Goal: Check status: Check status

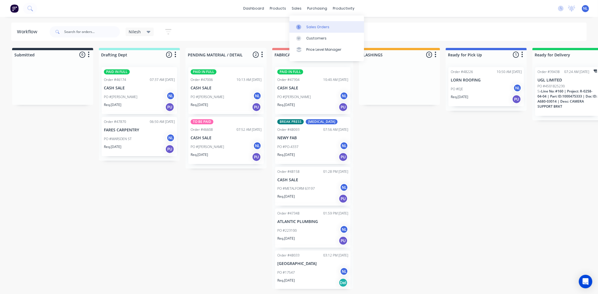
click at [321, 30] on link "Sales Orders" at bounding box center [327, 26] width 75 height 11
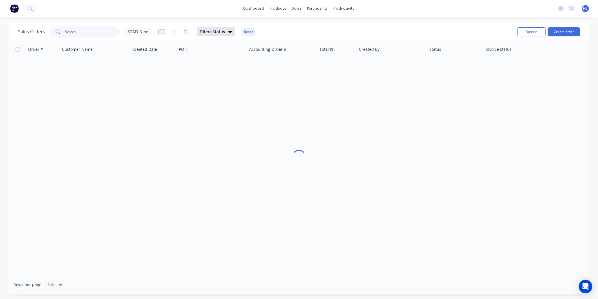
click at [107, 35] on input "text" at bounding box center [92, 31] width 55 height 11
click at [148, 32] on div "STATUS" at bounding box center [137, 32] width 27 height 8
click at [226, 33] on button "Filters: Status" at bounding box center [216, 31] width 38 height 9
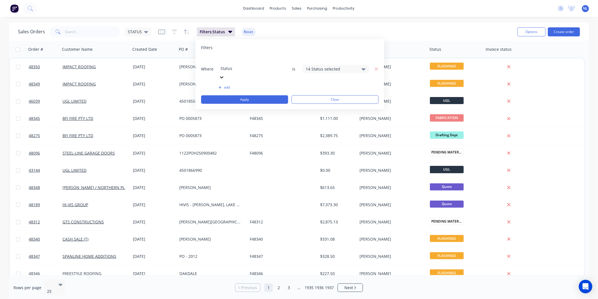
click at [319, 66] on div "14 Status selected" at bounding box center [331, 69] width 51 height 6
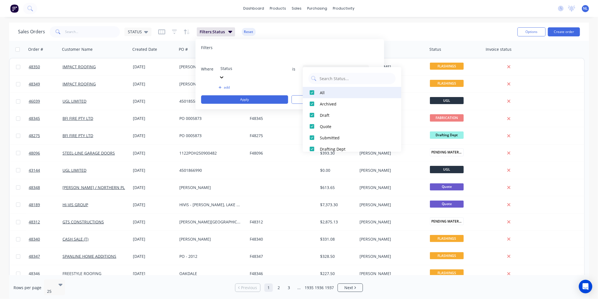
click at [370, 92] on div "All" at bounding box center [354, 92] width 68 height 6
click at [322, 92] on div "All" at bounding box center [354, 92] width 68 height 6
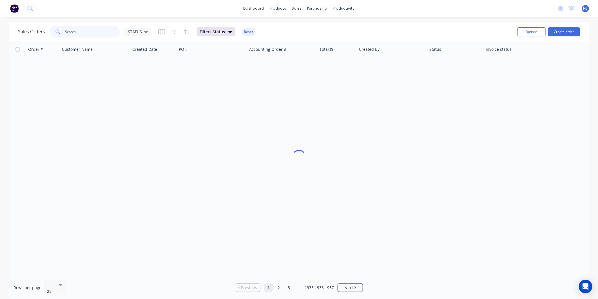
click at [110, 32] on input "text" at bounding box center [92, 31] width 55 height 11
type input "PACIFIC WELDING"
click at [307, 38] on div "Customers" at bounding box center [316, 38] width 20 height 5
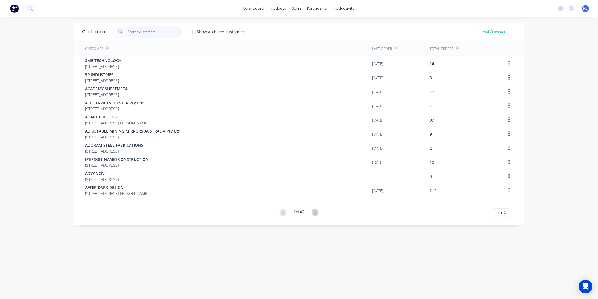
click at [145, 33] on input "text" at bounding box center [155, 31] width 55 height 11
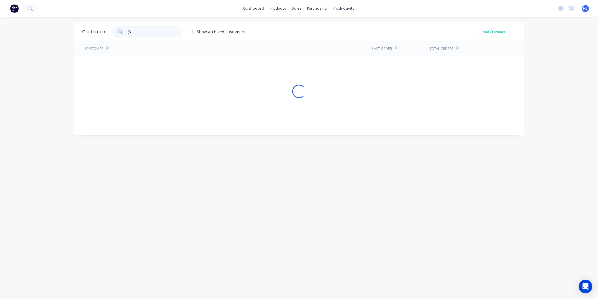
type input "["
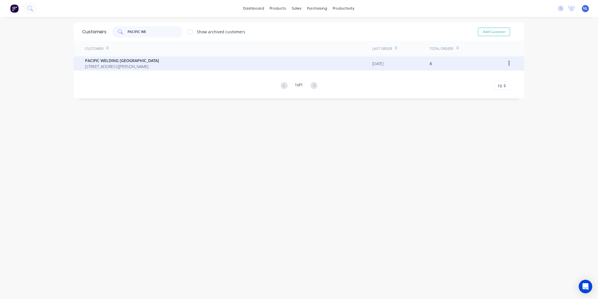
type input "PACIFIC WE"
click at [143, 65] on span "[STREET_ADDRESS][PERSON_NAME]" at bounding box center [122, 66] width 74 height 6
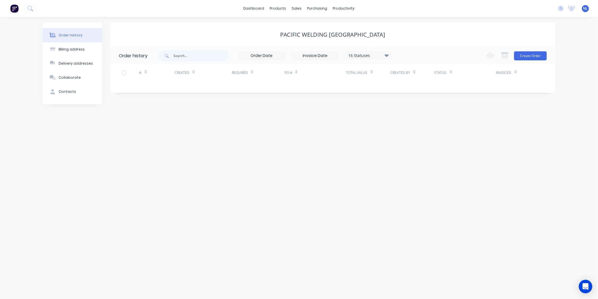
drag, startPoint x: 357, startPoint y: 55, endPoint x: 388, endPoint y: 61, distance: 31.9
click at [357, 54] on div "16 Statuses" at bounding box center [368, 55] width 47 height 6
click at [393, 122] on div "All" at bounding box center [380, 123] width 70 height 11
click at [402, 125] on div "All" at bounding box center [380, 123] width 70 height 11
click at [415, 120] on label at bounding box center [415, 120] width 0 height 0
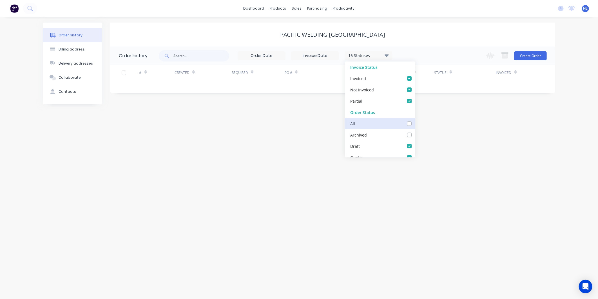
click at [415, 123] on input "checkbox" at bounding box center [417, 122] width 5 height 5
checkbox input "true"
click at [415, 132] on label at bounding box center [415, 132] width 0 height 0
click at [415, 133] on input "checkbox" at bounding box center [417, 134] width 5 height 5
checkbox input "false"
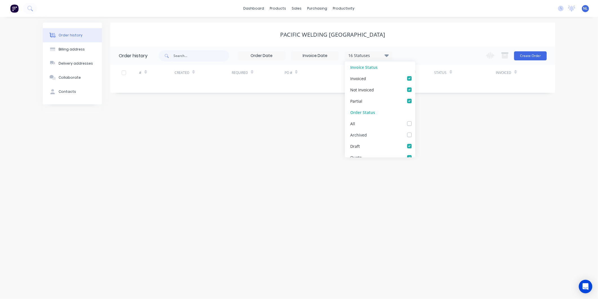
click at [405, 138] on div "Archived" at bounding box center [380, 134] width 70 height 11
click at [415, 120] on label at bounding box center [415, 120] width 0 height 0
click at [415, 125] on input "checkbox" at bounding box center [417, 122] width 5 height 5
checkbox input "true"
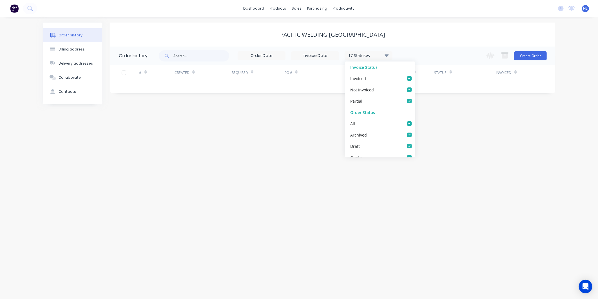
click at [564, 134] on div "Order history Billing address Delivery addresses Collaborate Contacts PACIFIC W…" at bounding box center [299, 158] width 598 height 282
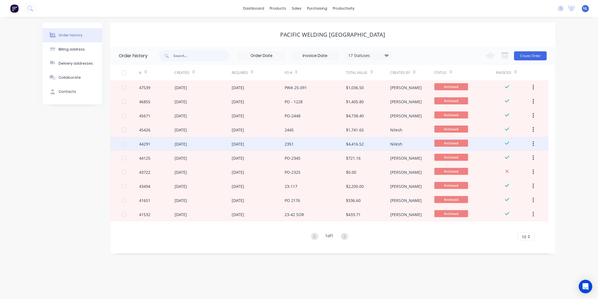
click at [415, 144] on div "Nilesh" at bounding box center [412, 144] width 44 height 14
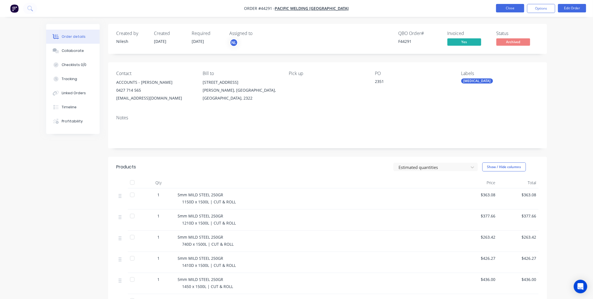
click at [507, 10] on button "Close" at bounding box center [511, 8] width 28 height 8
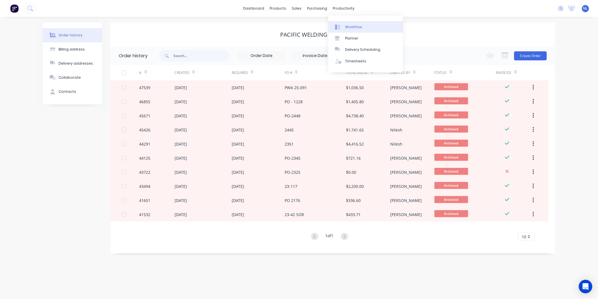
click at [350, 24] on link "Workflow" at bounding box center [365, 26] width 75 height 11
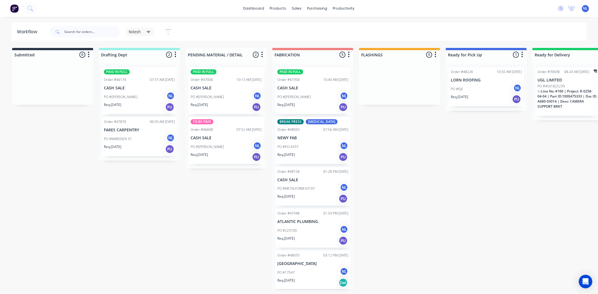
click at [315, 202] on div "Req. [DATE] PU" at bounding box center [312, 199] width 71 height 10
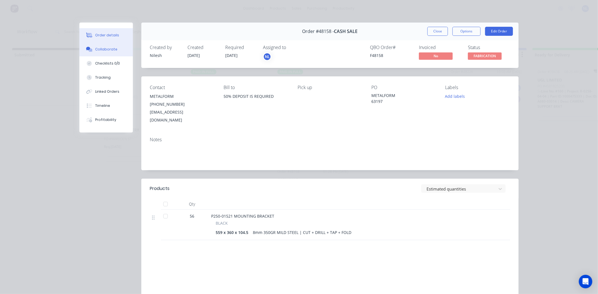
click at [111, 49] on div "Collaborate" at bounding box center [106, 49] width 22 height 5
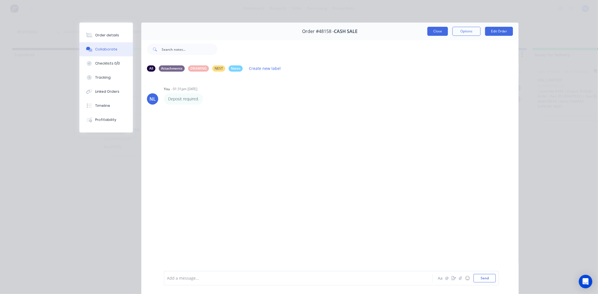
click at [444, 32] on button "Close" at bounding box center [438, 31] width 21 height 9
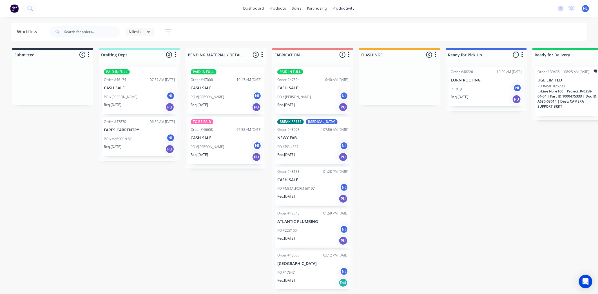
click at [305, 191] on p "PO #METALFORM 63197" at bounding box center [295, 188] width 37 height 5
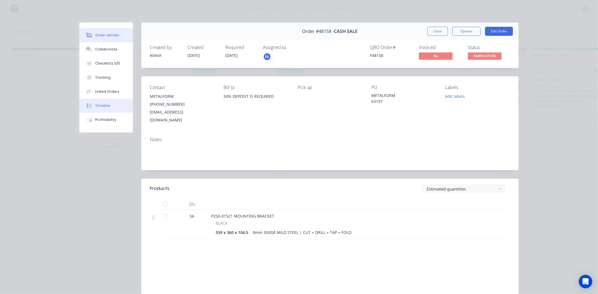
click at [104, 106] on div "Timeline" at bounding box center [102, 105] width 15 height 5
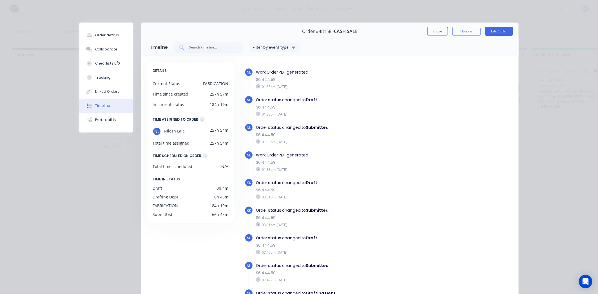
scroll to position [163, 0]
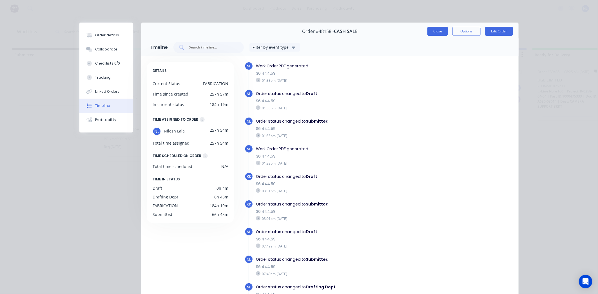
click at [441, 29] on button "Close" at bounding box center [438, 31] width 21 height 9
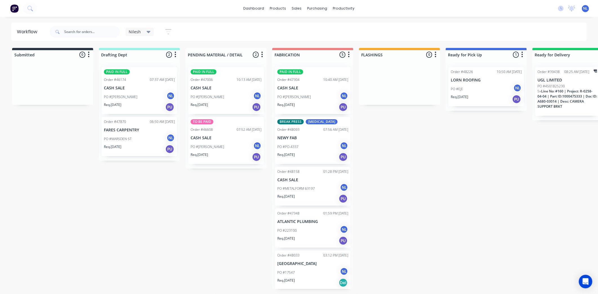
click at [299, 201] on div "Req. [DATE] PU" at bounding box center [312, 199] width 71 height 10
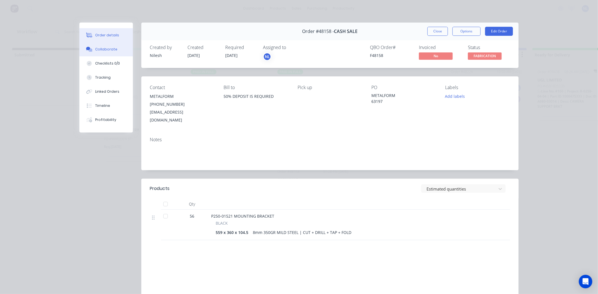
click at [97, 51] on div "Collaborate" at bounding box center [106, 49] width 22 height 5
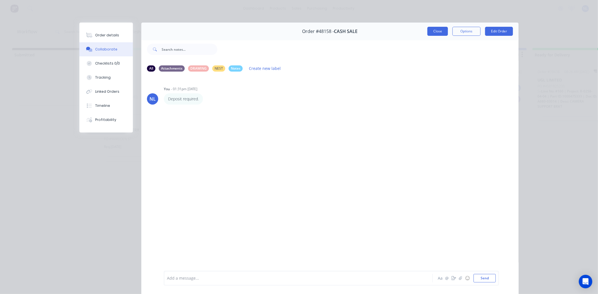
click at [435, 29] on button "Close" at bounding box center [438, 31] width 21 height 9
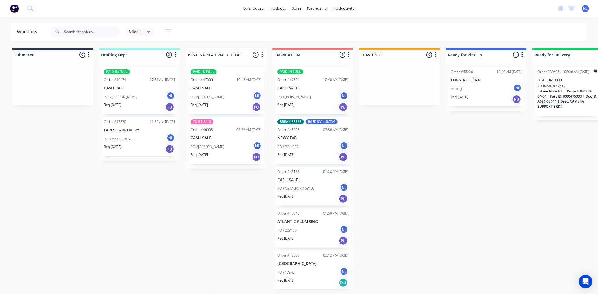
click at [309, 202] on div "Req. [DATE] PU" at bounding box center [312, 199] width 71 height 10
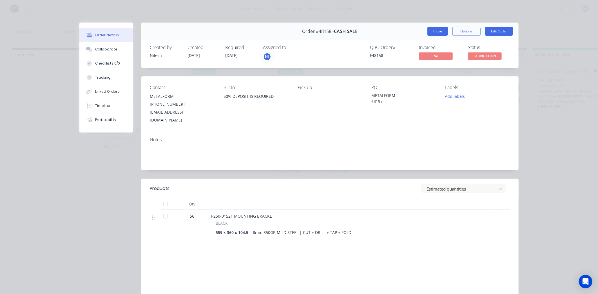
click at [428, 29] on button "Close" at bounding box center [438, 31] width 21 height 9
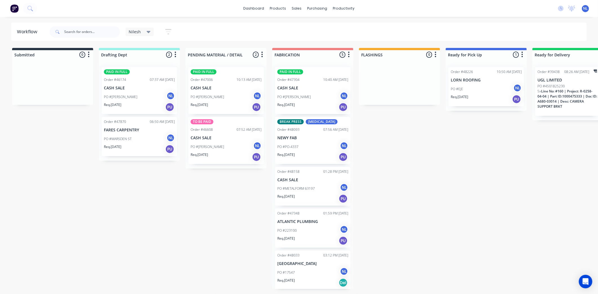
click at [313, 188] on p "PO #METALFORM 63197" at bounding box center [295, 188] width 37 height 5
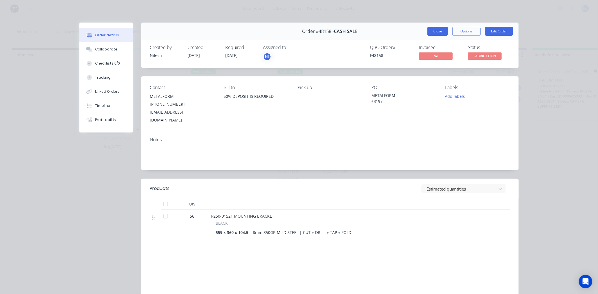
click at [444, 30] on button "Close" at bounding box center [438, 31] width 21 height 9
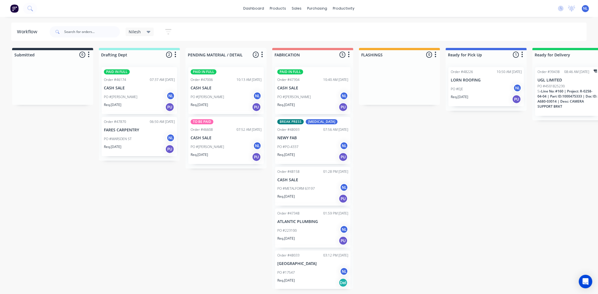
click at [294, 204] on div "Order #48158 01:28 PM [DATE] CASH SALE PO #METALFORM 63197 NL Req. [DATE] PU" at bounding box center [312, 186] width 75 height 39
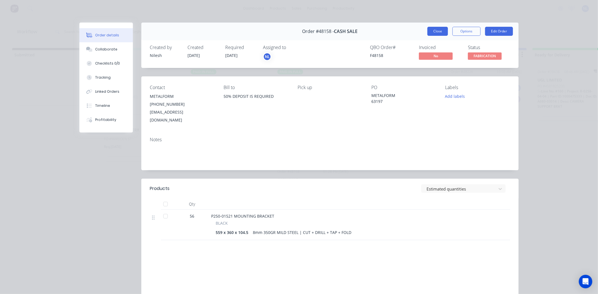
click at [430, 30] on button "Close" at bounding box center [438, 31] width 21 height 9
